Goal: Task Accomplishment & Management: Manage account settings

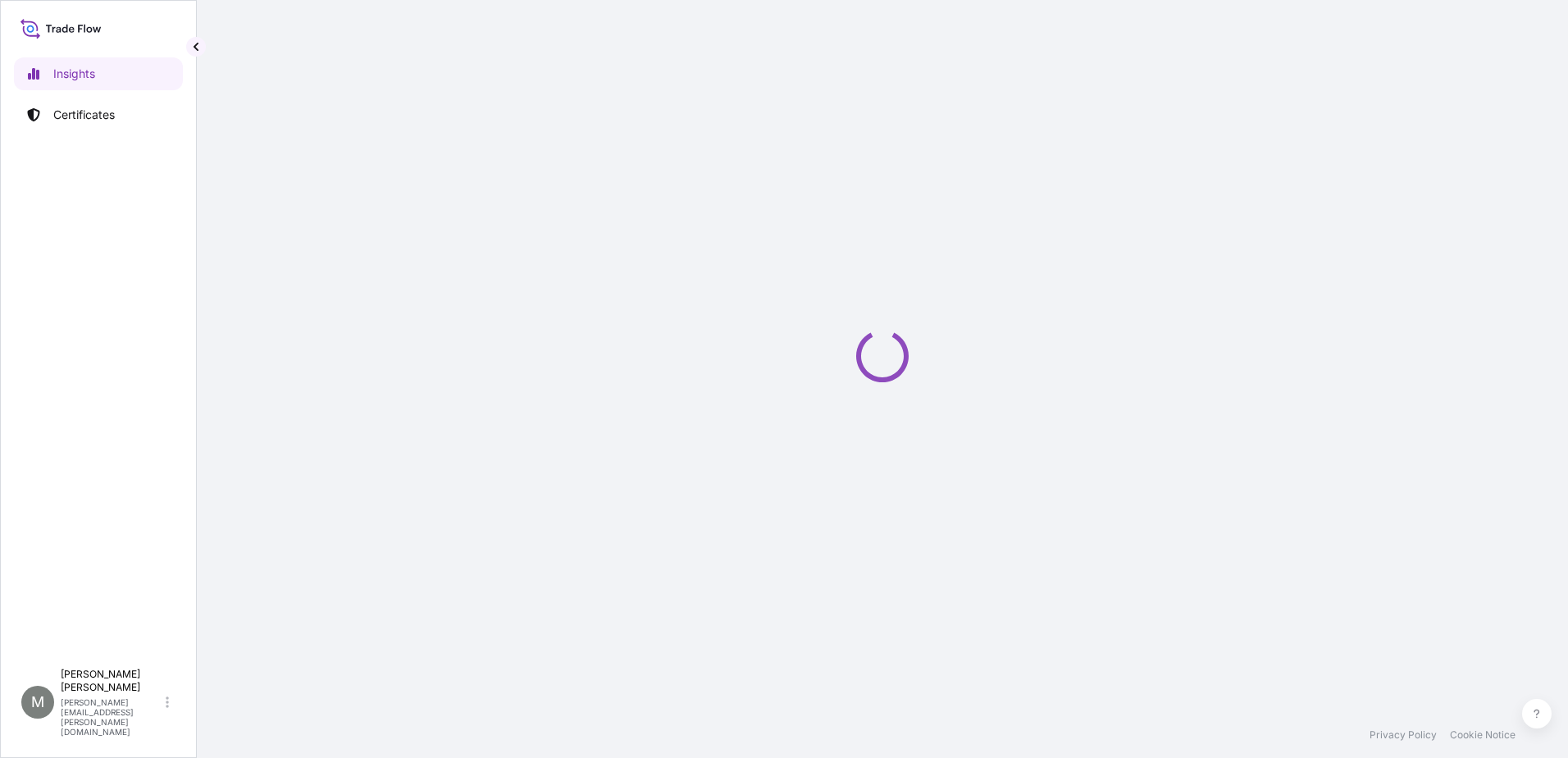
select select "2025"
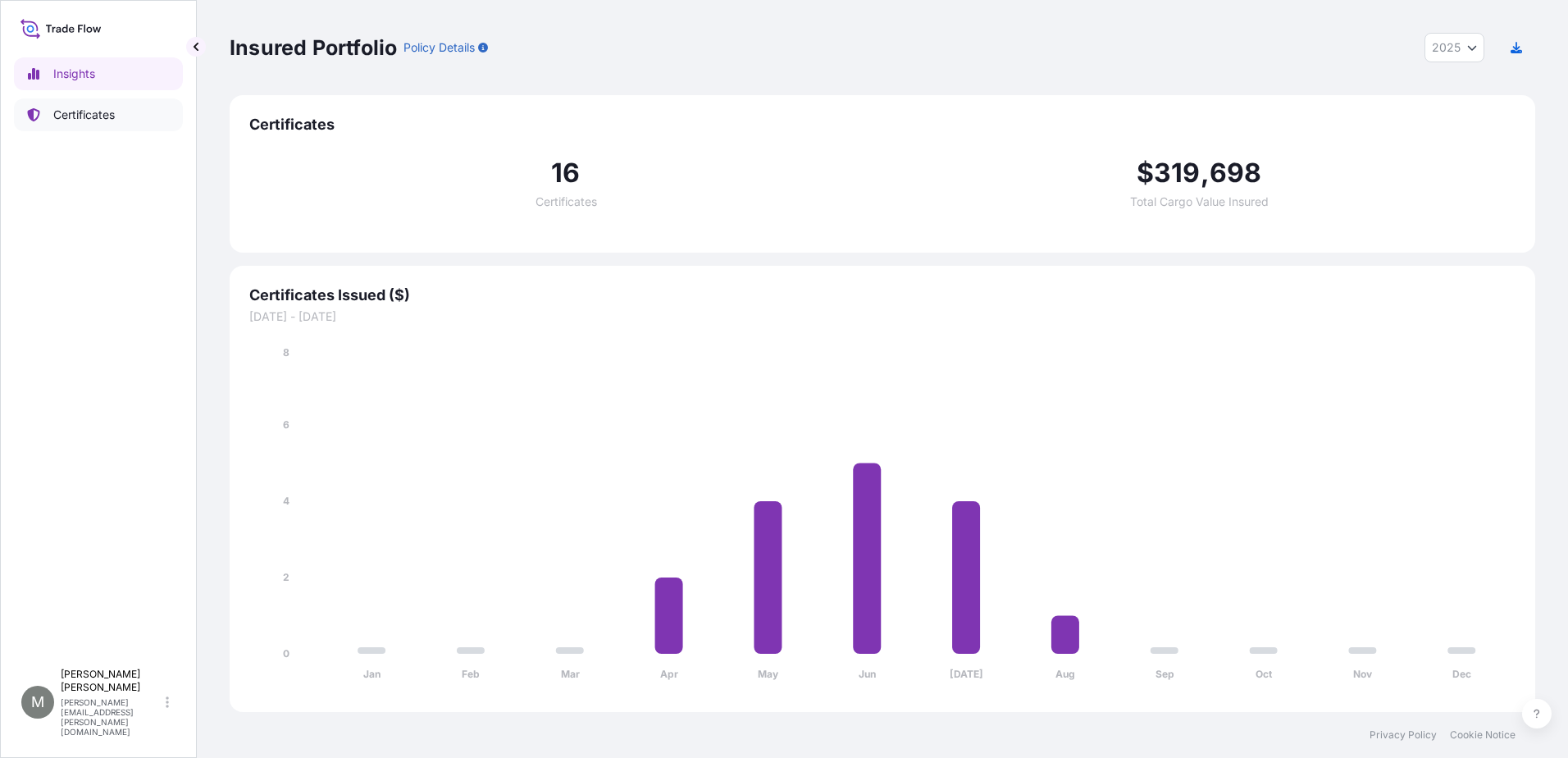
click at [87, 122] on p "Certificates" at bounding box center [83, 115] width 61 height 17
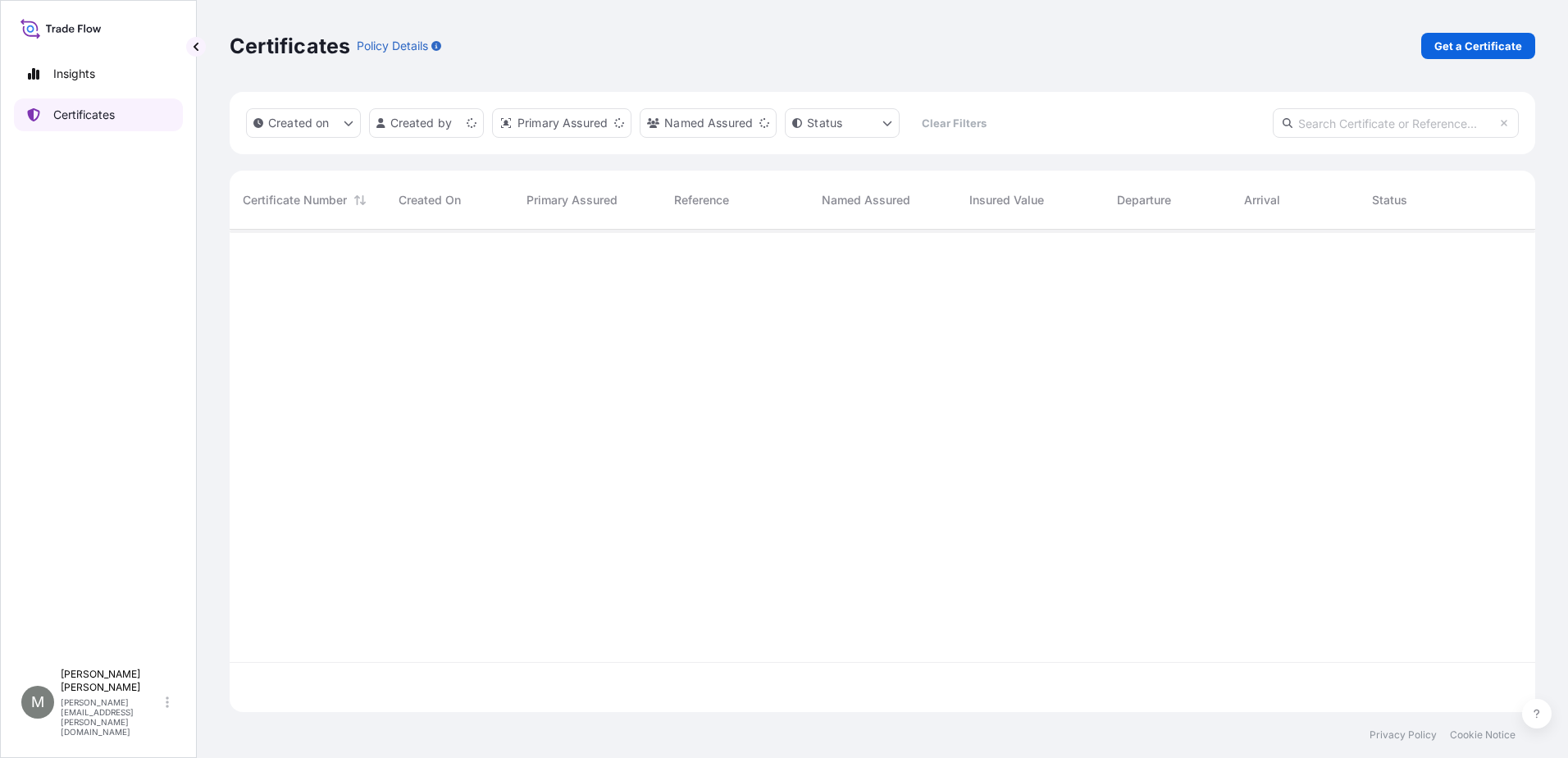
scroll to position [479, 1294]
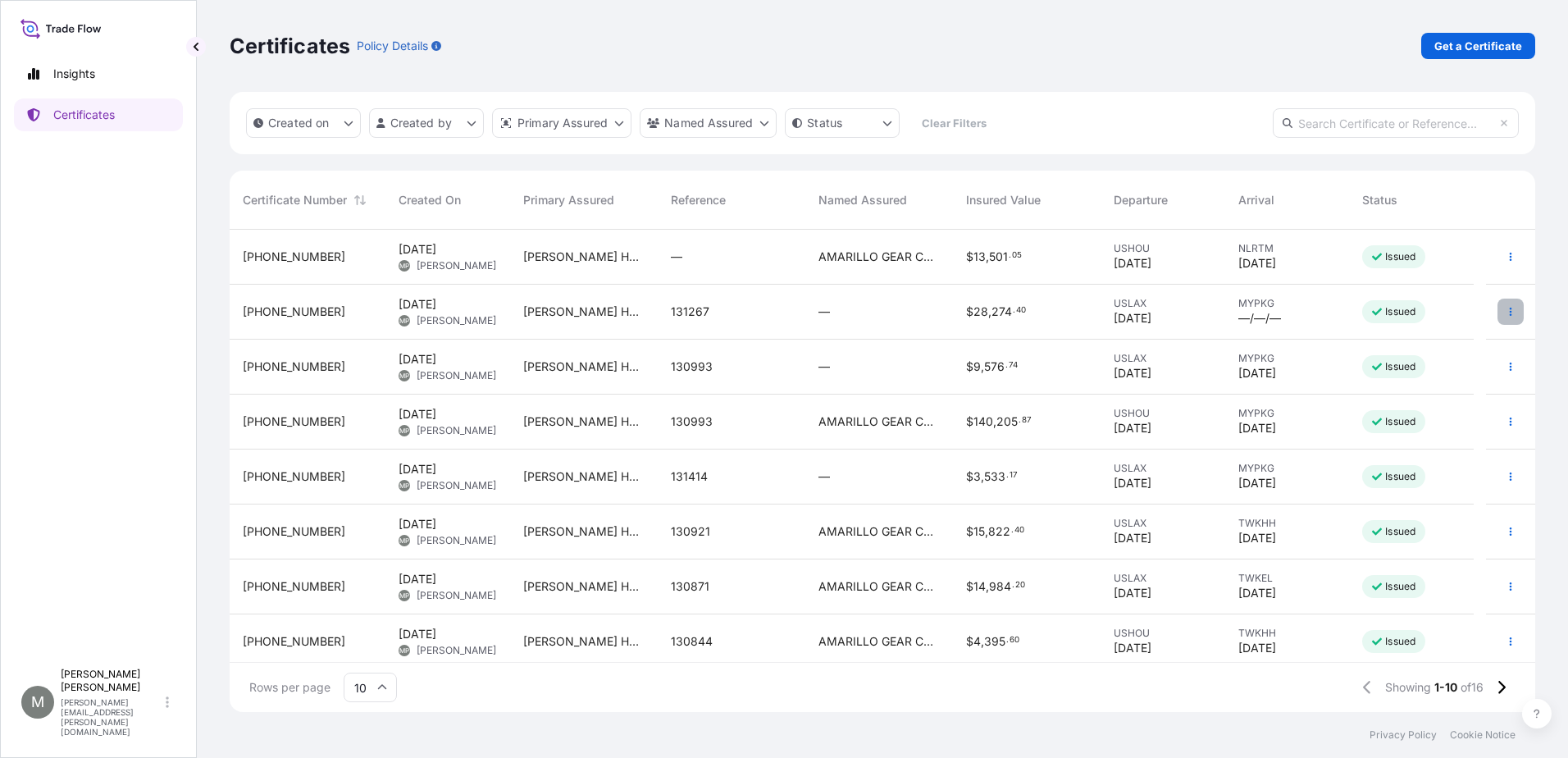
click at [1506, 310] on icon "button" at bounding box center [1511, 312] width 10 height 10
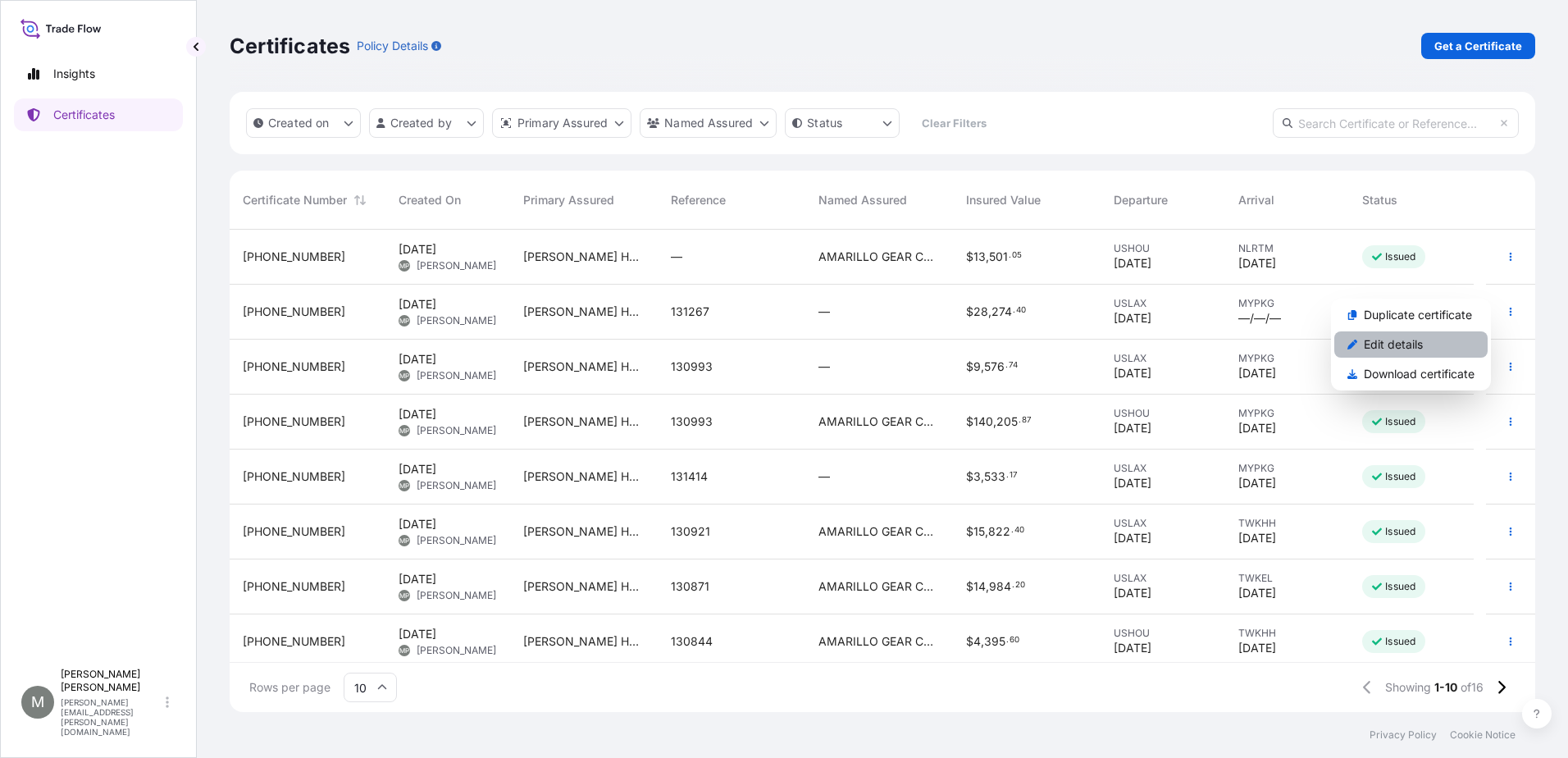
click at [1392, 345] on p "Edit details" at bounding box center [1393, 345] width 59 height 17
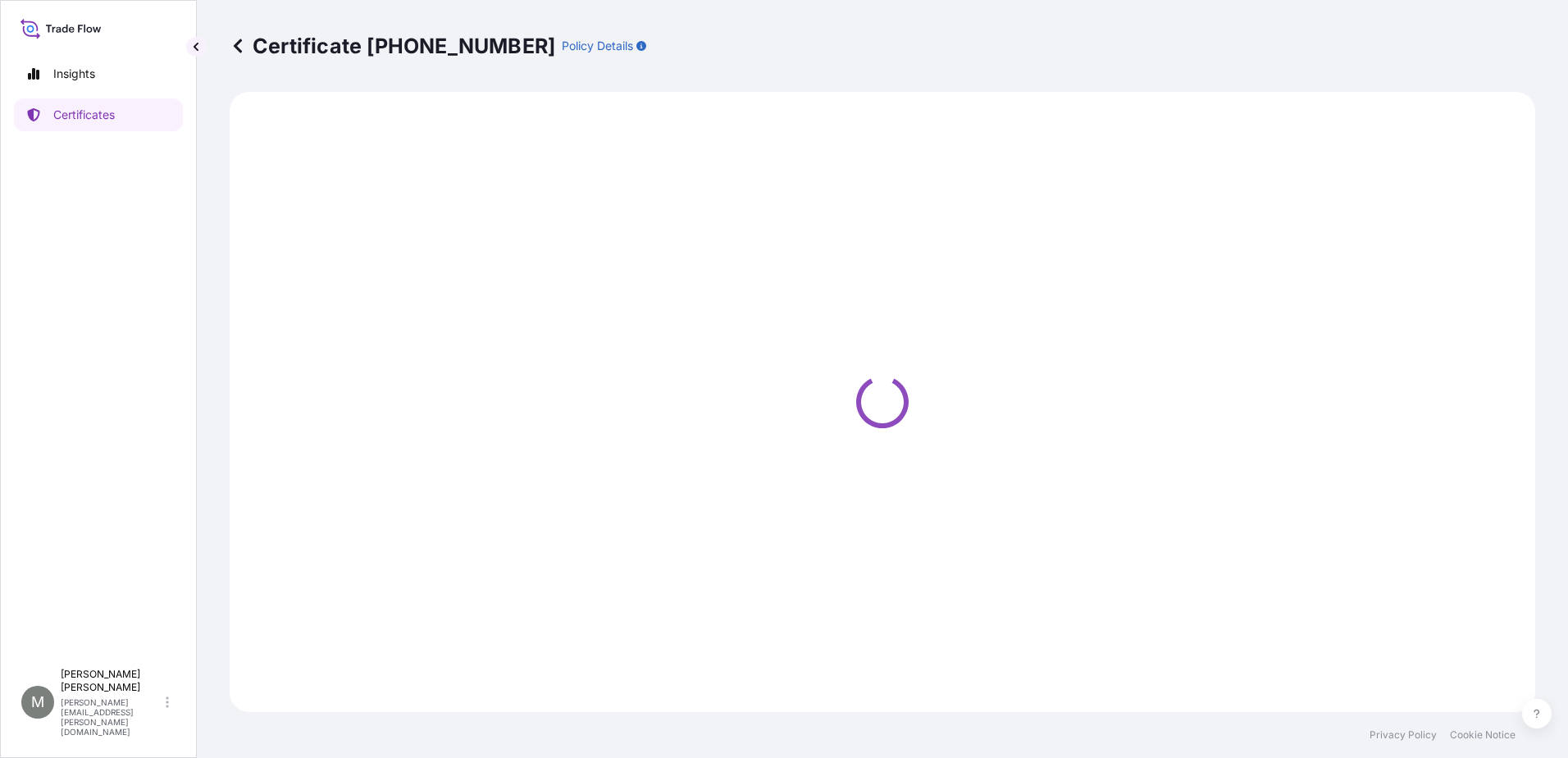
select select "Barge"
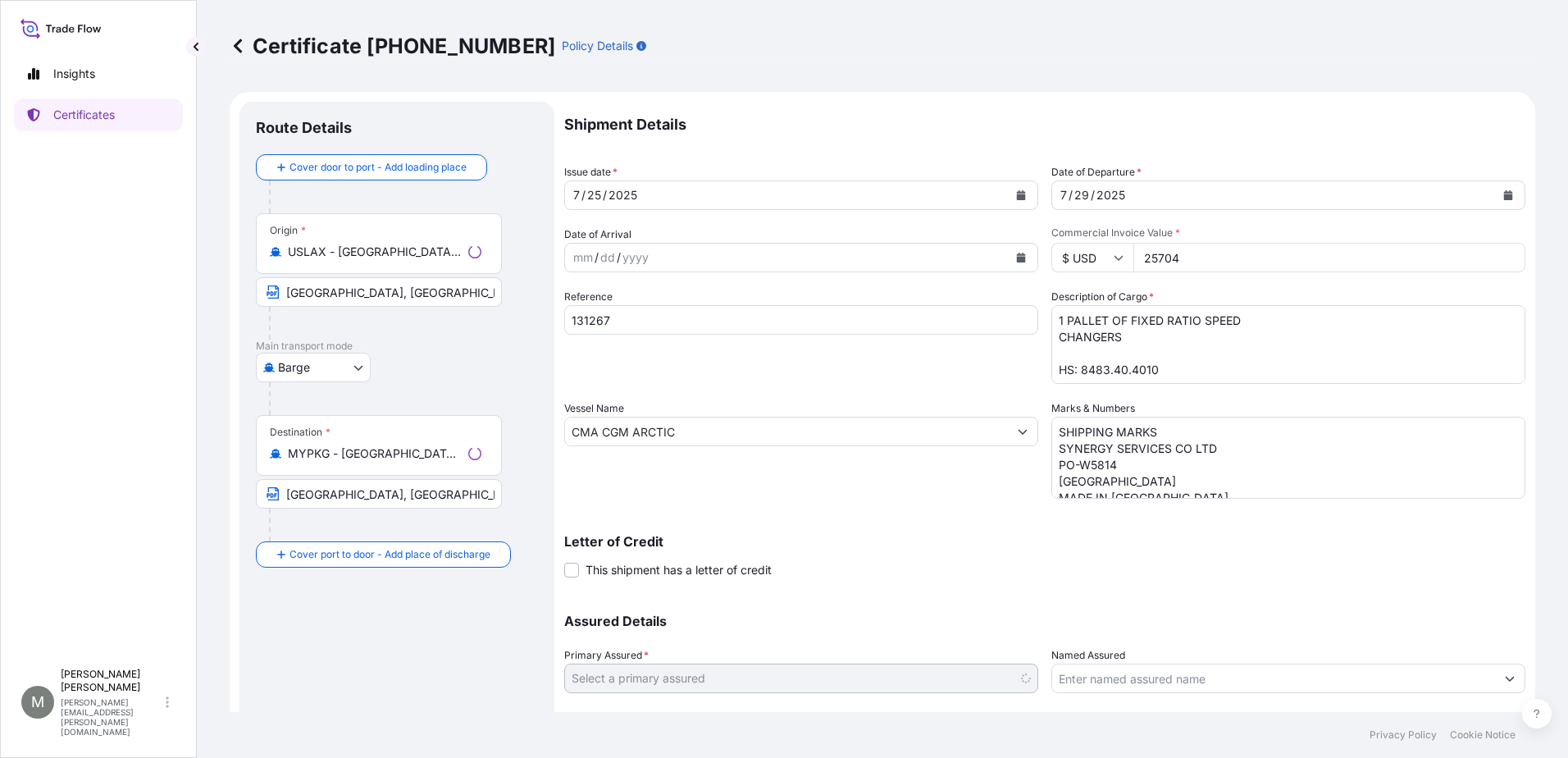
select select "31523"
click at [460, 457] on input "MYPKG - [GEOGRAPHIC_DATA] ([GEOGRAPHIC_DATA]), [GEOGRAPHIC_DATA]" at bounding box center [384, 454] width 193 height 17
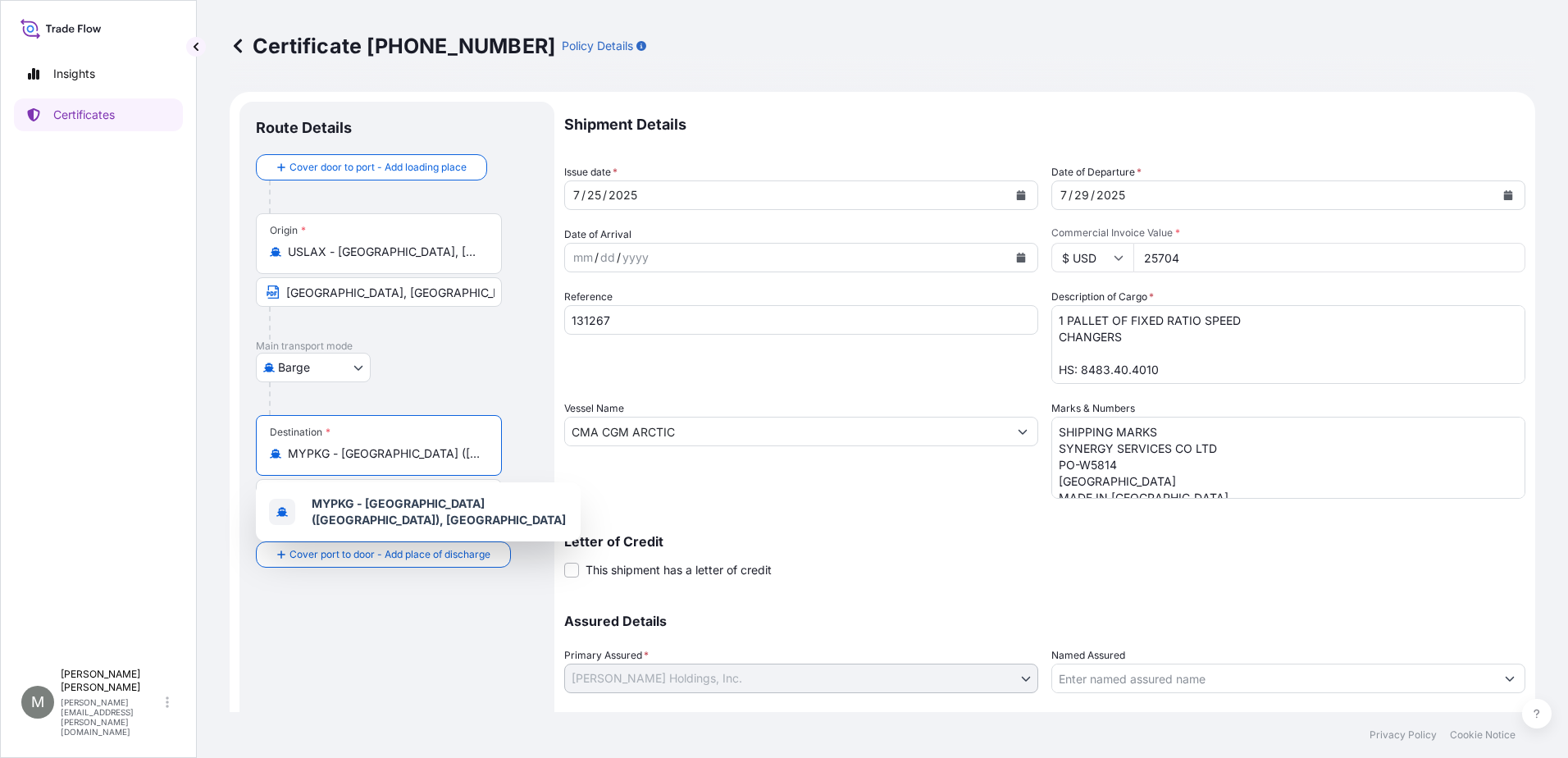
scroll to position [0, 73]
drag, startPoint x: 290, startPoint y: 453, endPoint x: 631, endPoint y: 457, distance: 341.0
click at [631, 457] on form "Route Details Cover door to port - Add loading place Place of loading Road / [G…" at bounding box center [883, 453] width 1306 height 722
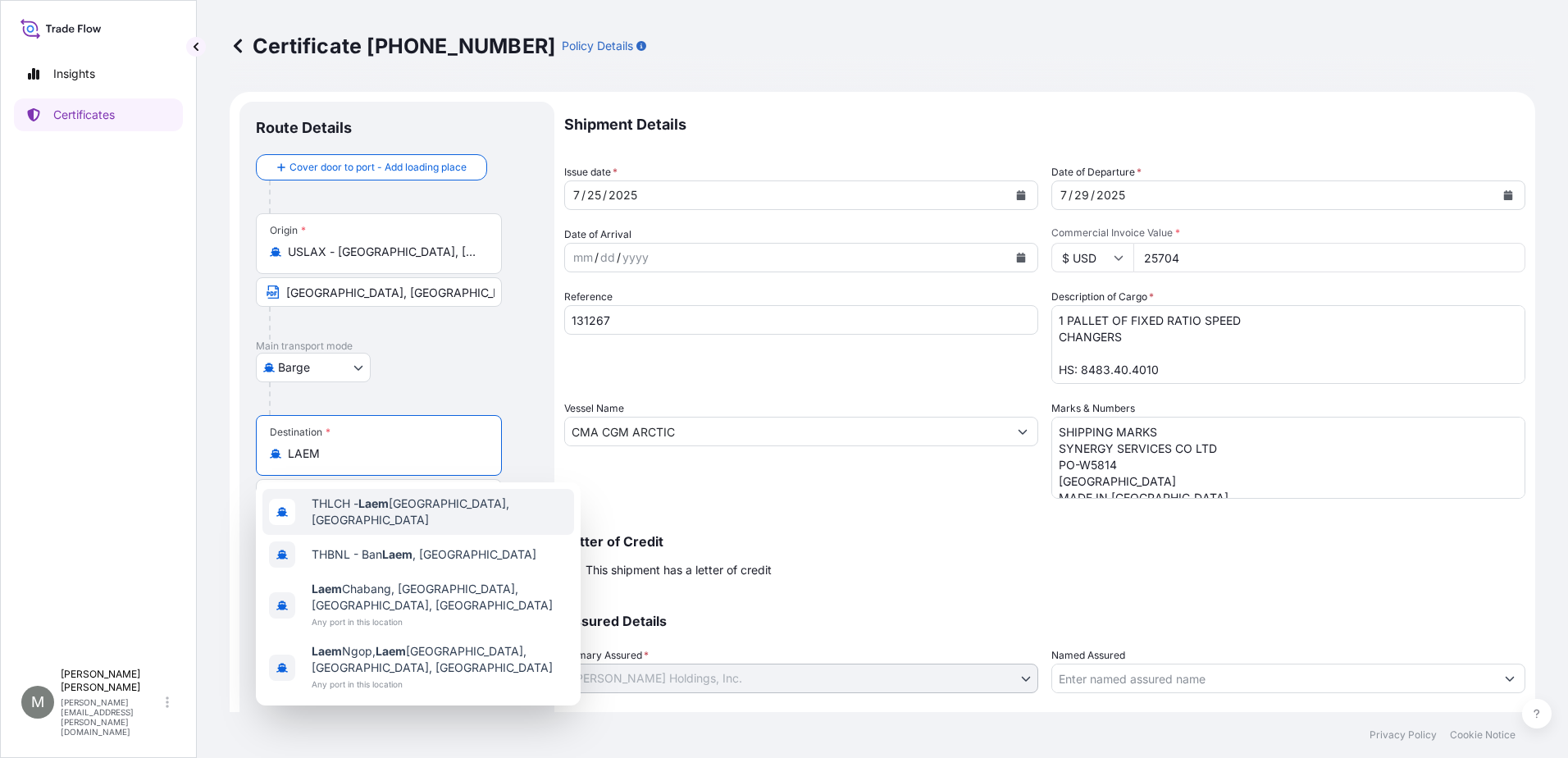
click at [500, 507] on div "THLCH - [GEOGRAPHIC_DATA], [GEOGRAPHIC_DATA]" at bounding box center [418, 512] width 312 height 46
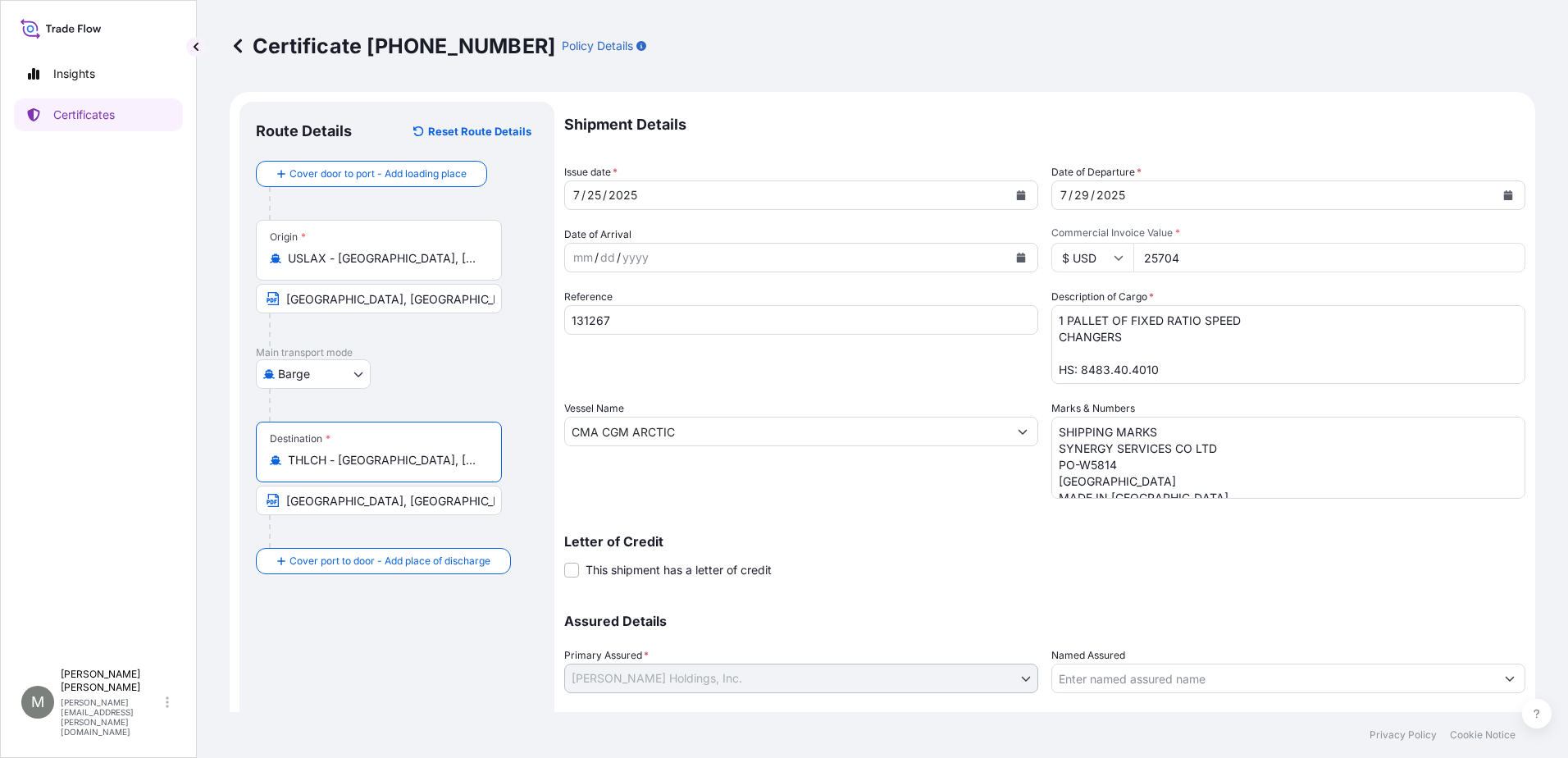
type input "THLCH - [GEOGRAPHIC_DATA], [GEOGRAPHIC_DATA]"
drag, startPoint x: 458, startPoint y: 503, endPoint x: 296, endPoint y: 508, distance: 162.1
click at [296, 508] on input "[GEOGRAPHIC_DATA], [GEOGRAPHIC_DATA]" at bounding box center [379, 500] width 246 height 30
drag, startPoint x: 455, startPoint y: 498, endPoint x: 272, endPoint y: 503, distance: 183.1
click at [274, 503] on span "ORT KLANG, [GEOGRAPHIC_DATA] P" at bounding box center [379, 500] width 246 height 30
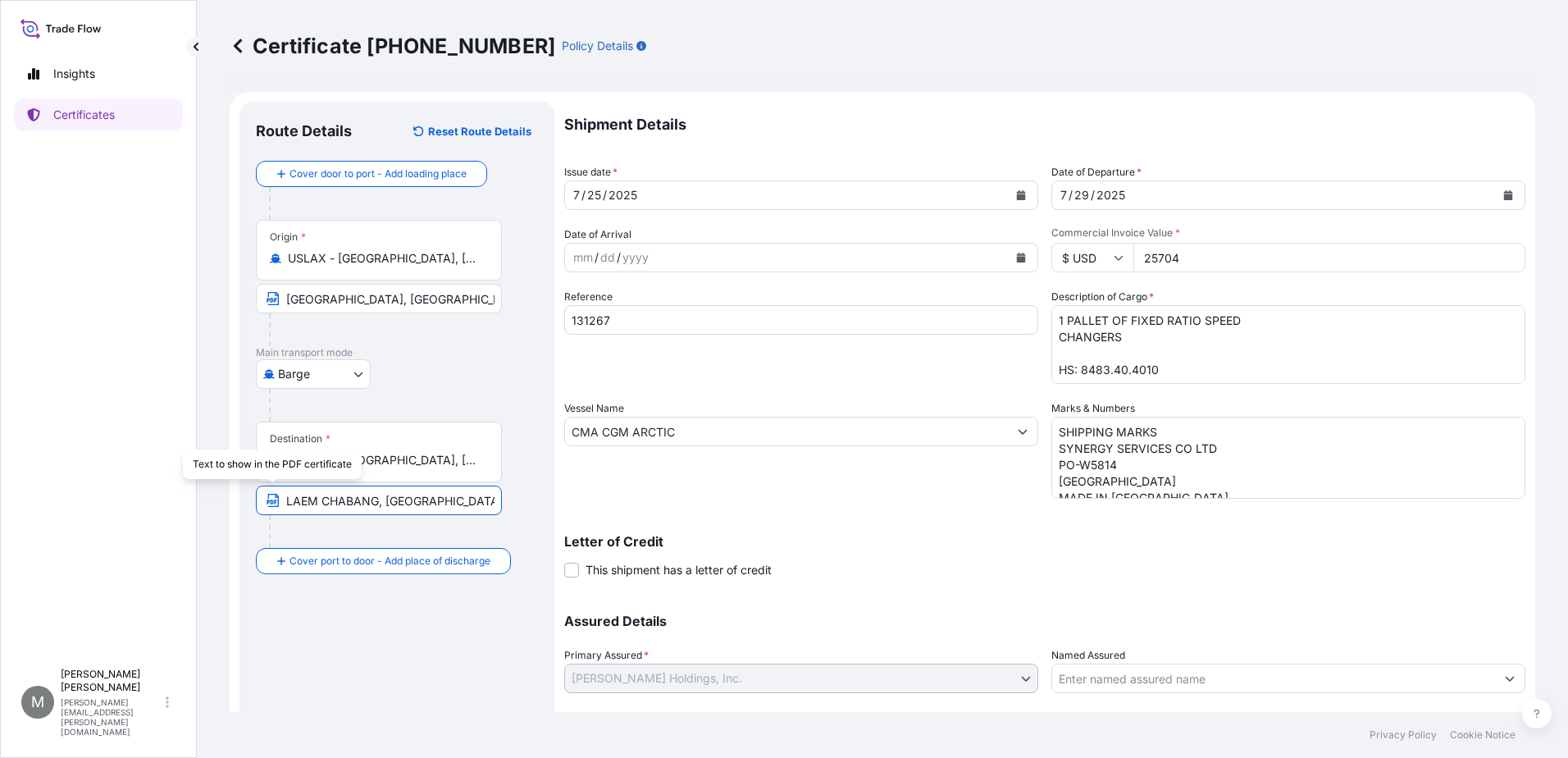
type input "LAEM CHABANG, [GEOGRAPHIC_DATA]"
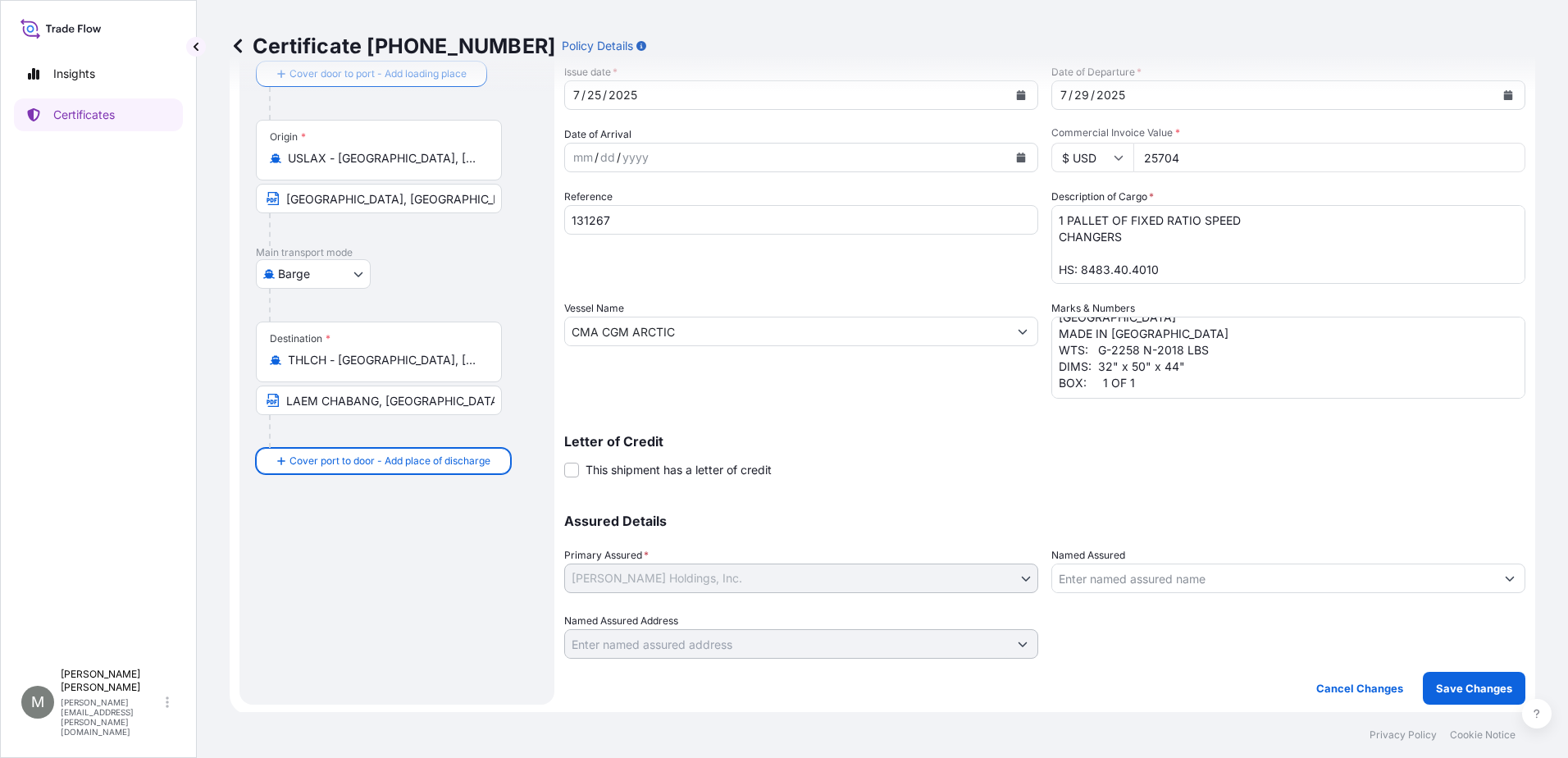
scroll to position [102, 0]
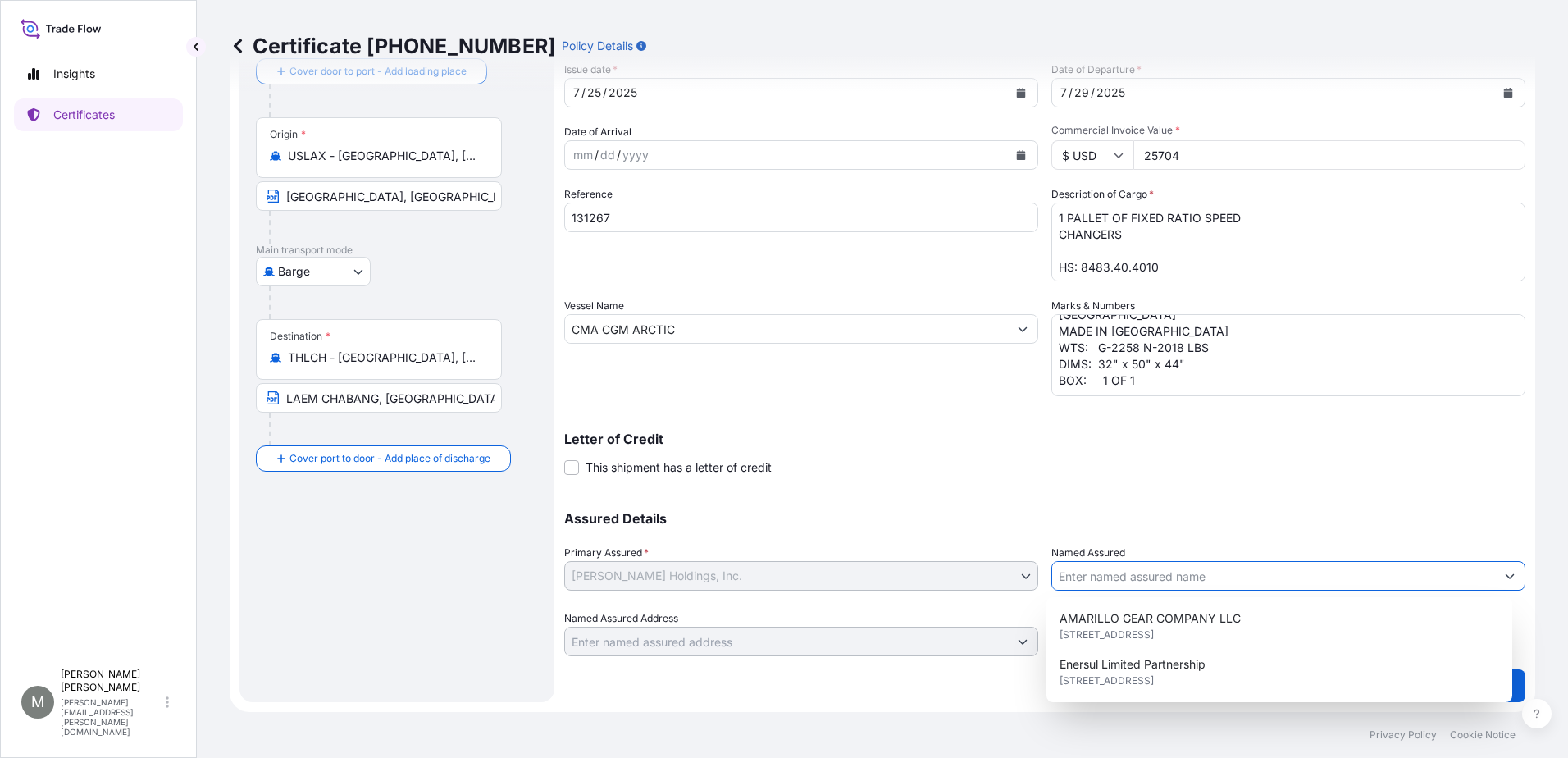
click at [1079, 580] on input "Named Assured" at bounding box center [1274, 576] width 443 height 30
click at [1101, 618] on span "AMARILLO GEAR COMPANY LLC" at bounding box center [1150, 618] width 181 height 17
type input "AMARILLO GEAR COMPANY LLC"
type input "[STREET_ADDRESS]"
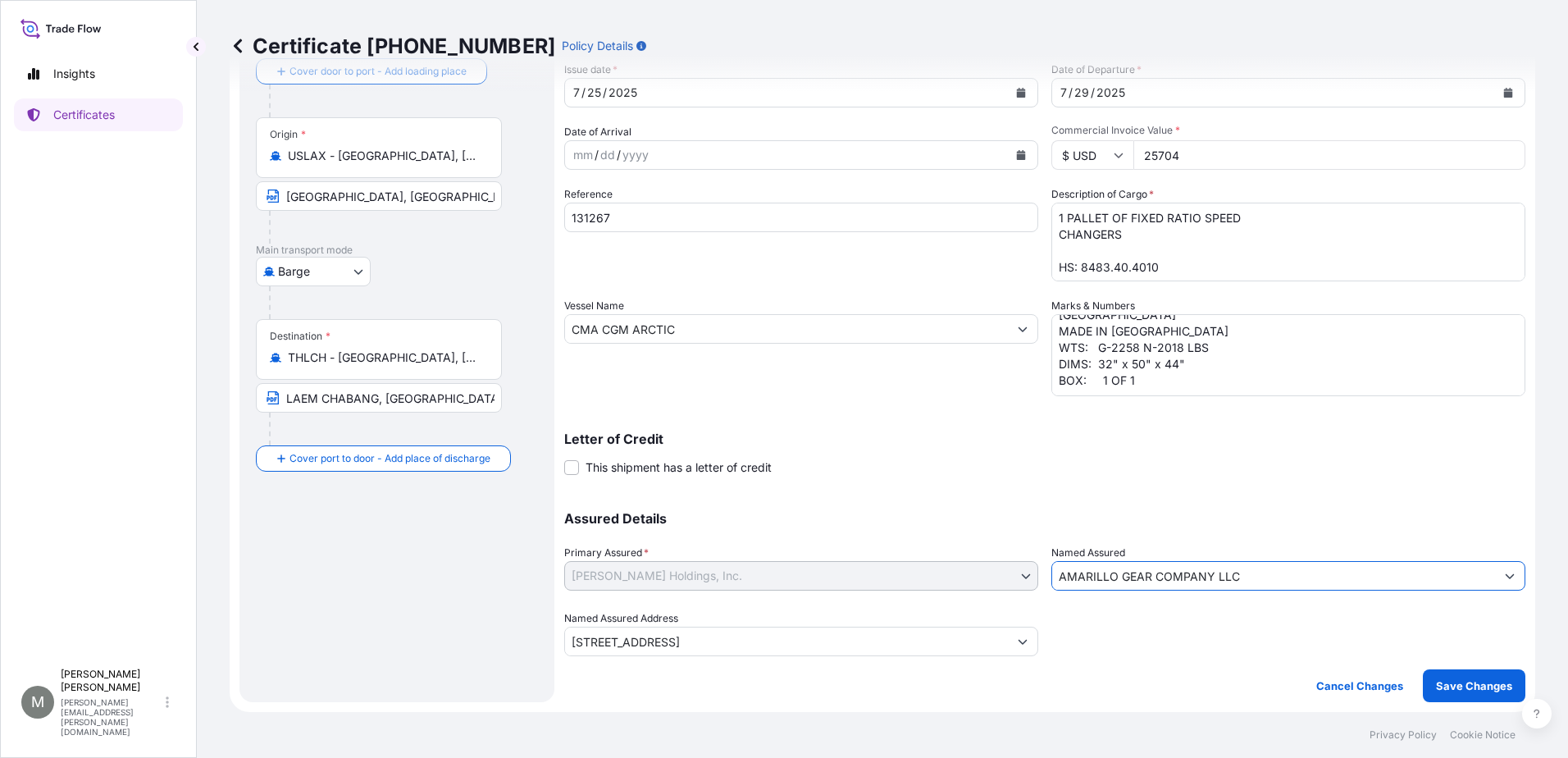
click at [951, 151] on div "mm / dd / yyyy" at bounding box center [787, 155] width 443 height 30
click at [1019, 157] on icon "Calendar" at bounding box center [1021, 155] width 10 height 10
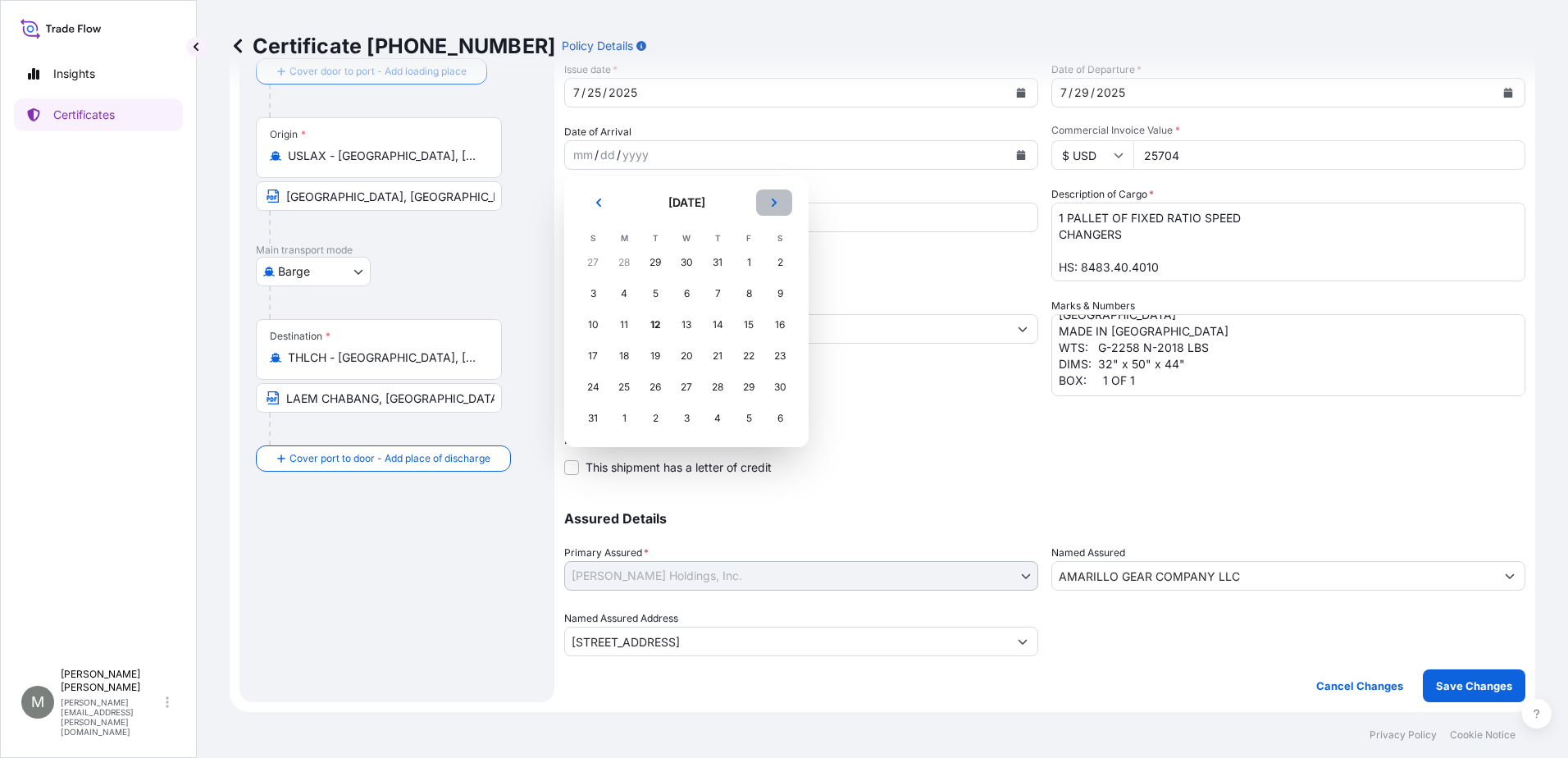
click at [777, 203] on icon "Next" at bounding box center [774, 203] width 10 height 10
click at [622, 265] on div "1" at bounding box center [624, 263] width 30 height 30
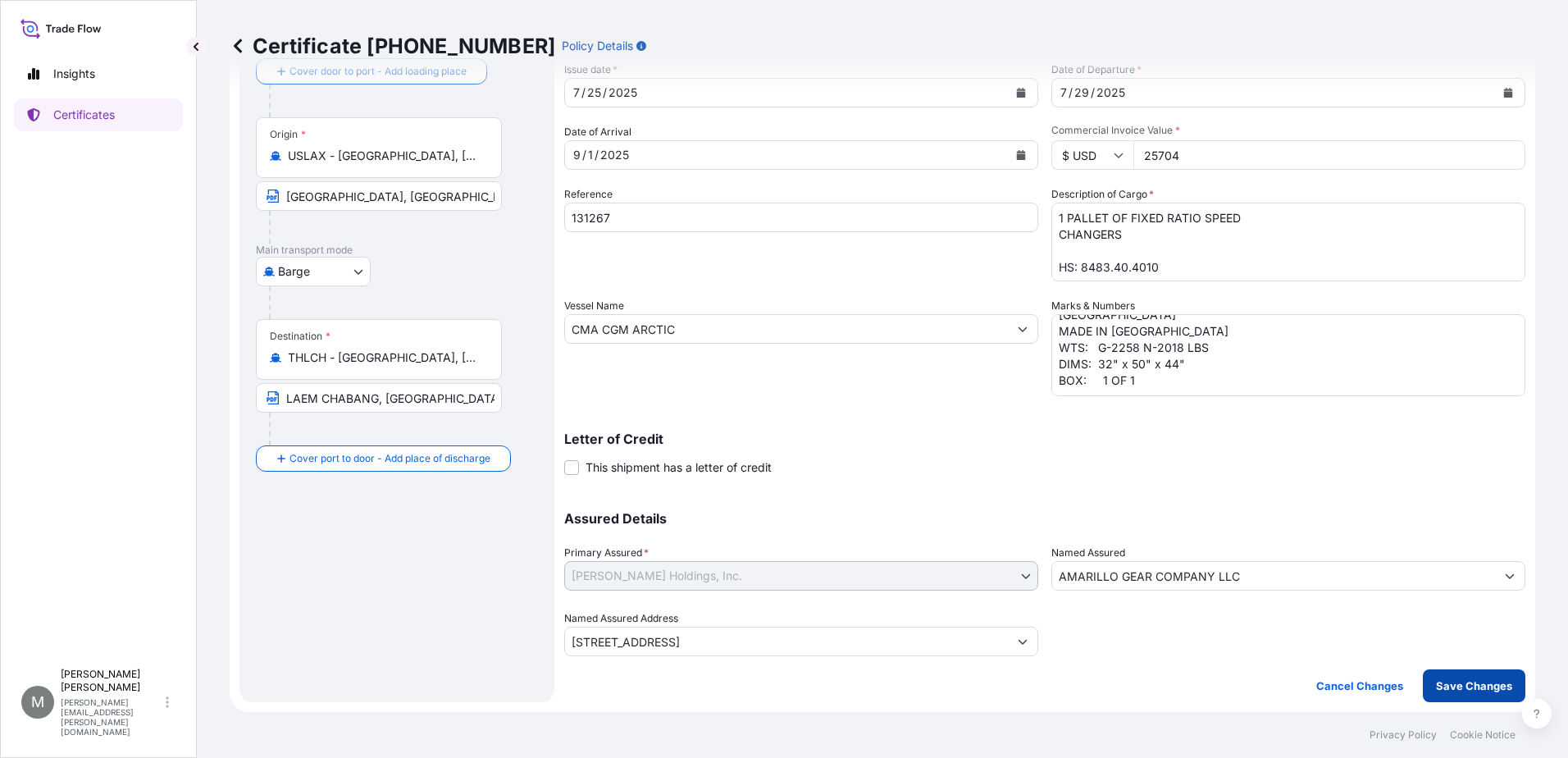
click at [1442, 684] on p "Save Changes" at bounding box center [1474, 686] width 76 height 17
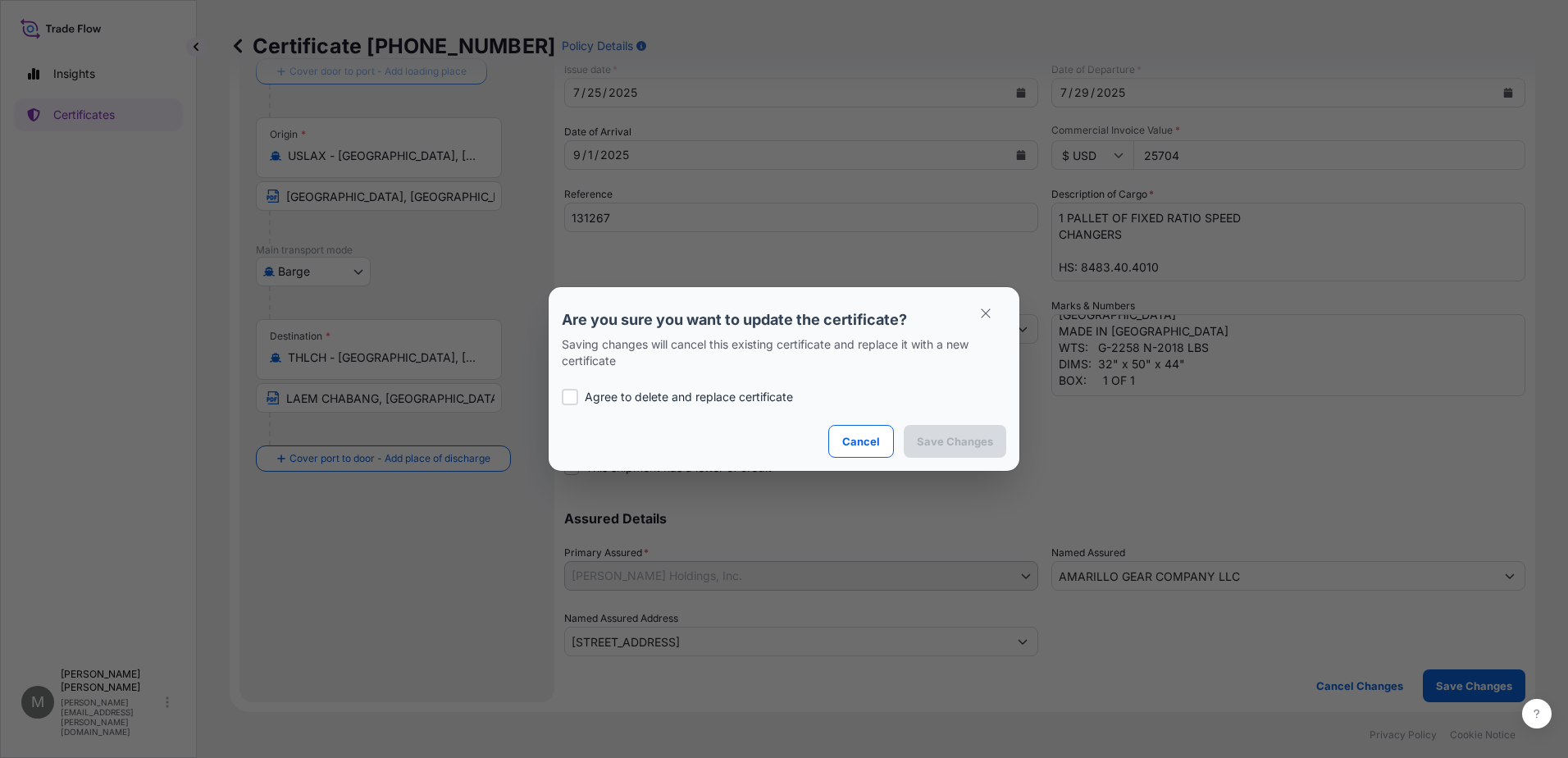
click at [572, 393] on div at bounding box center [570, 397] width 17 height 17
checkbox input "true"
click at [946, 444] on p "Save Changes" at bounding box center [955, 441] width 76 height 17
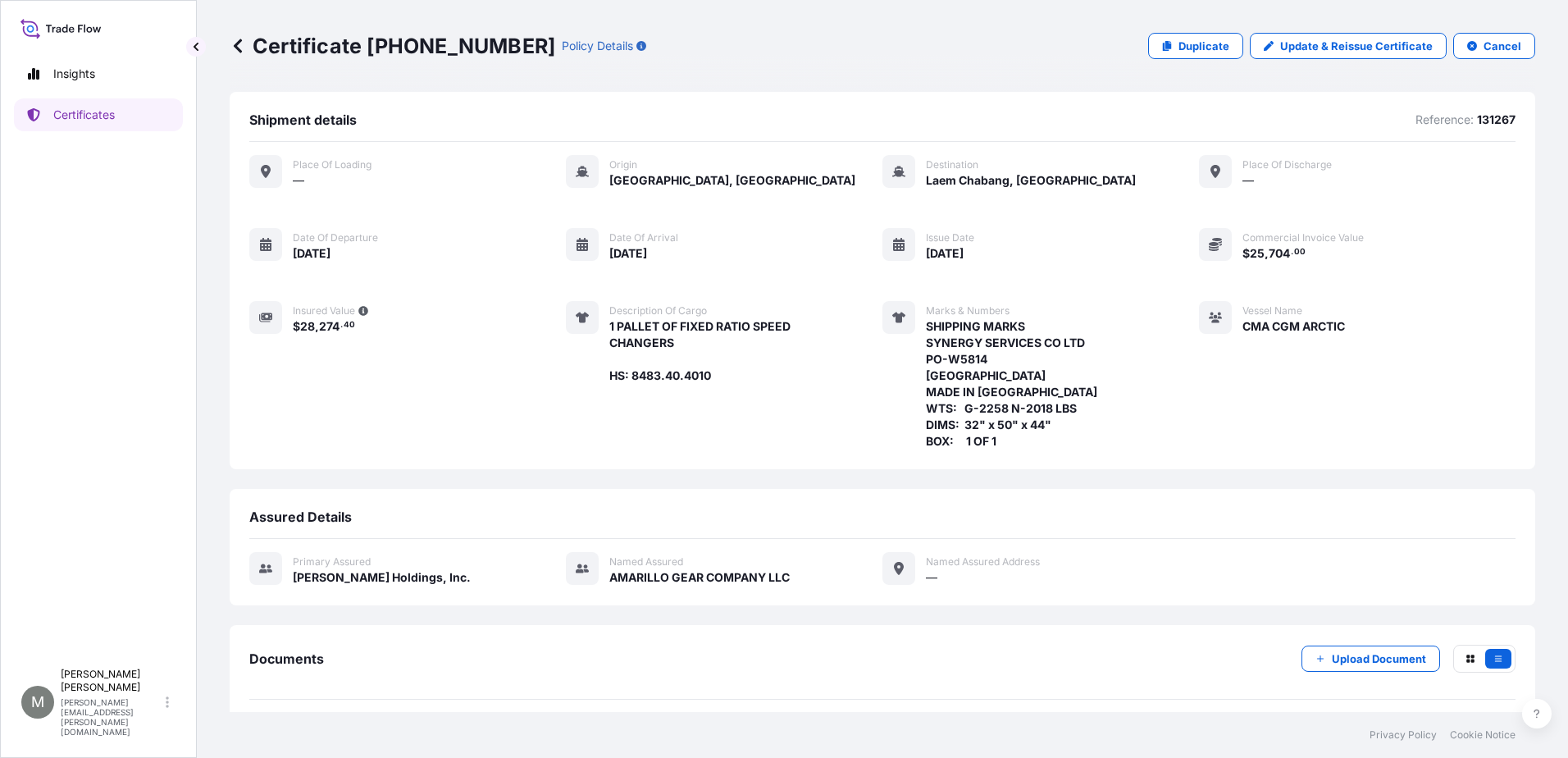
scroll to position [66, 0]
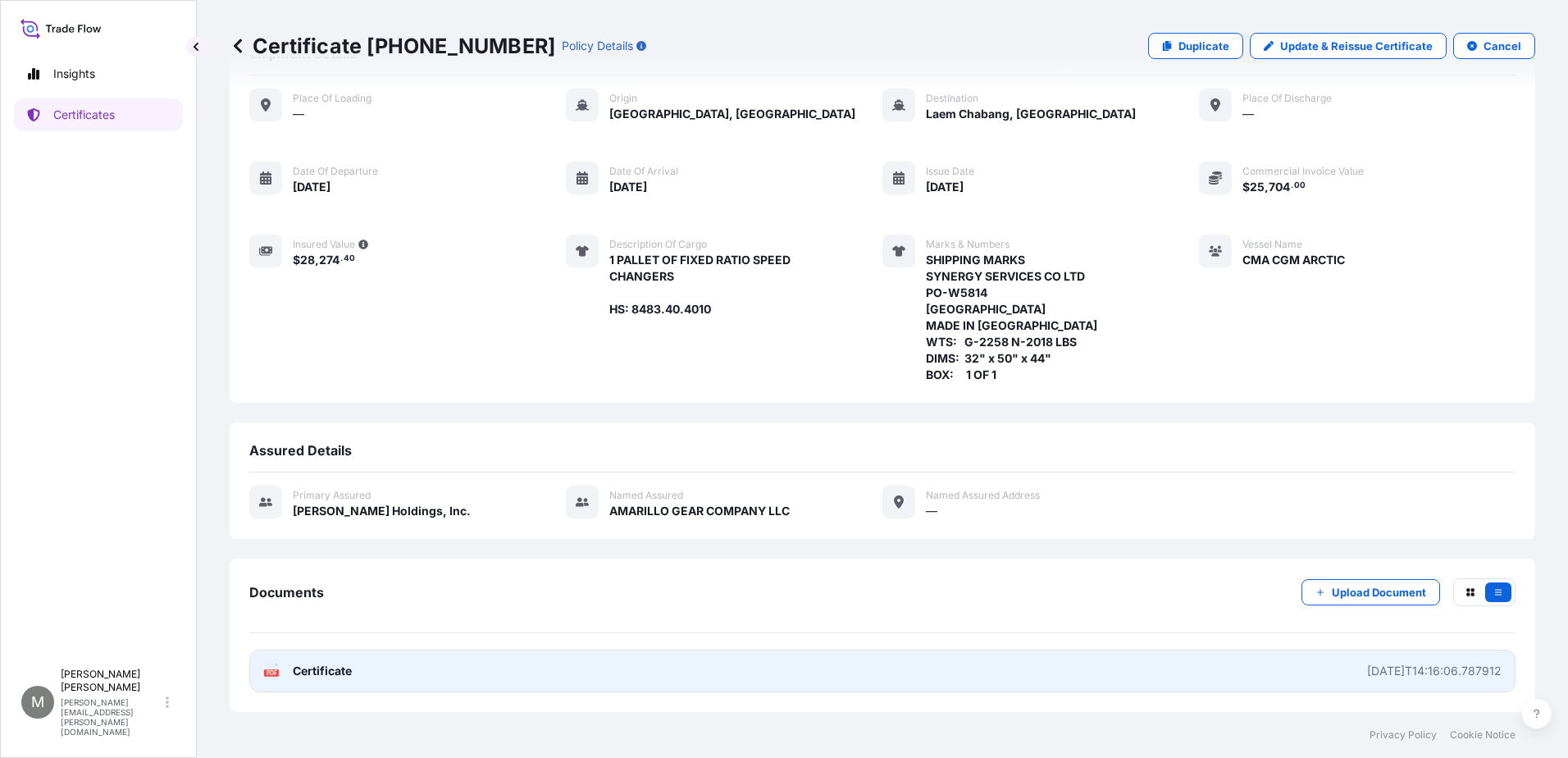
click at [298, 666] on span "Certificate" at bounding box center [322, 671] width 59 height 17
